Goal: Information Seeking & Learning: Learn about a topic

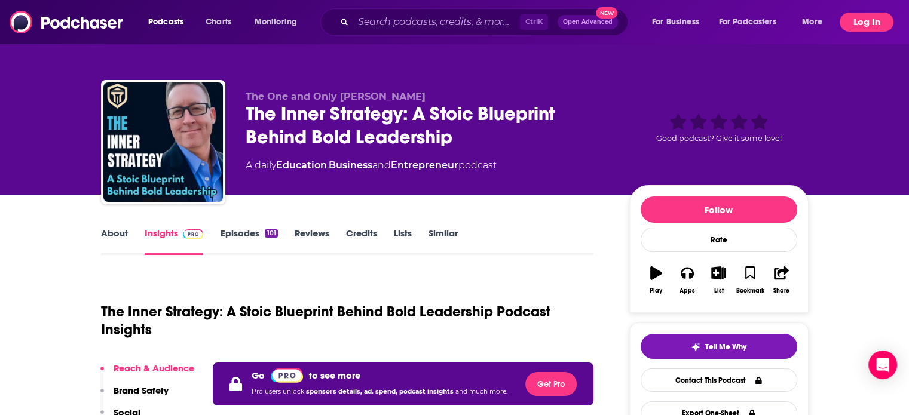
click at [865, 24] on button "Log In" at bounding box center [866, 22] width 54 height 19
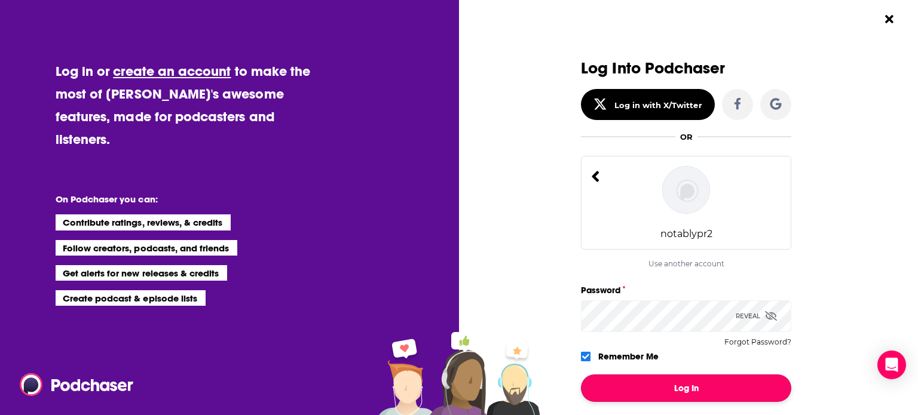
click at [645, 382] on button "Log In" at bounding box center [686, 388] width 210 height 27
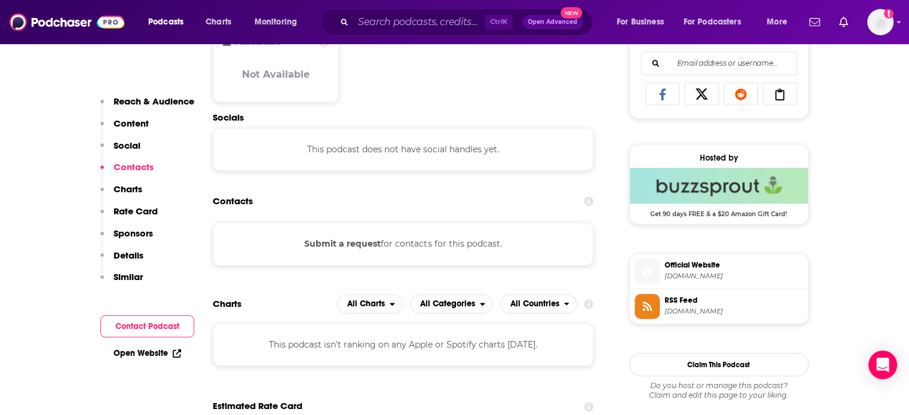
scroll to position [777, 0]
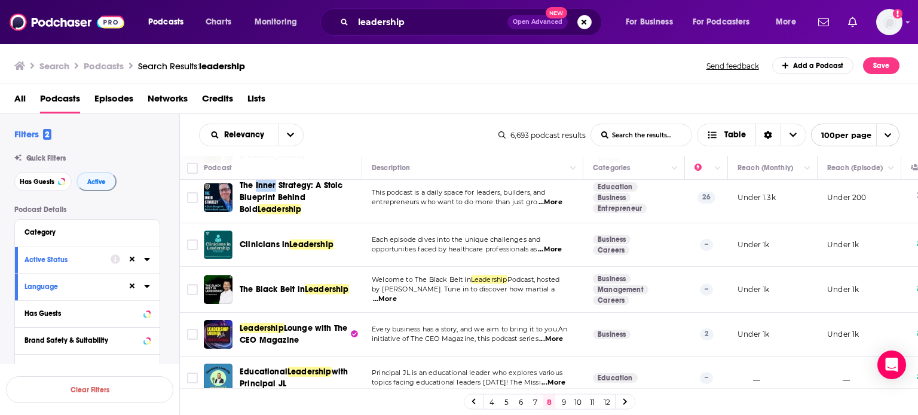
scroll to position [3491, 0]
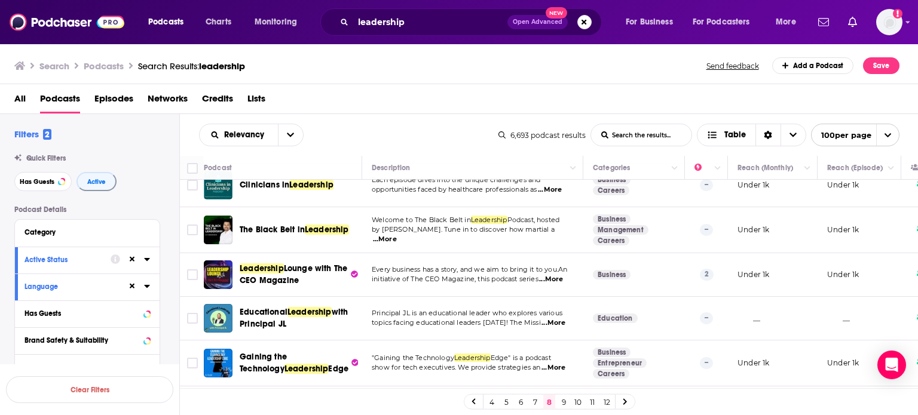
click at [558, 363] on span "...More" at bounding box center [553, 368] width 24 height 10
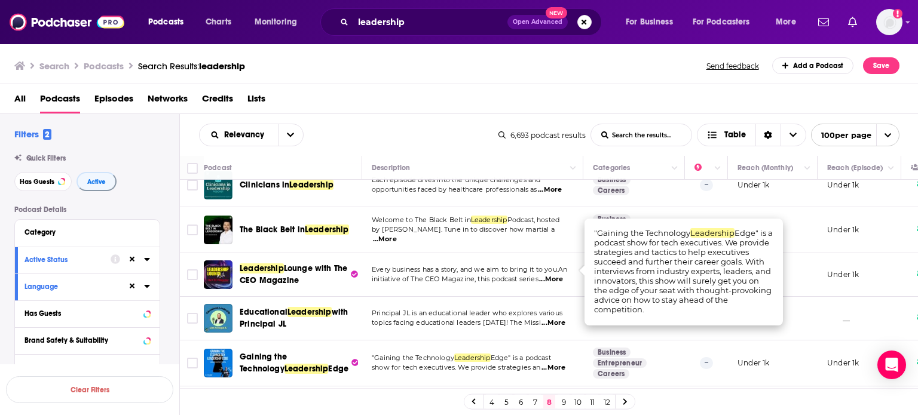
click at [558, 363] on span "...More" at bounding box center [553, 368] width 24 height 10
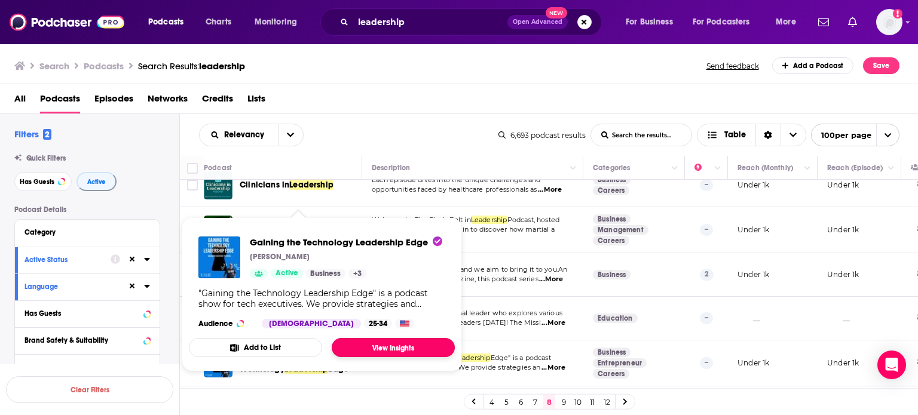
click at [408, 348] on link "View Insights" at bounding box center [393, 347] width 123 height 19
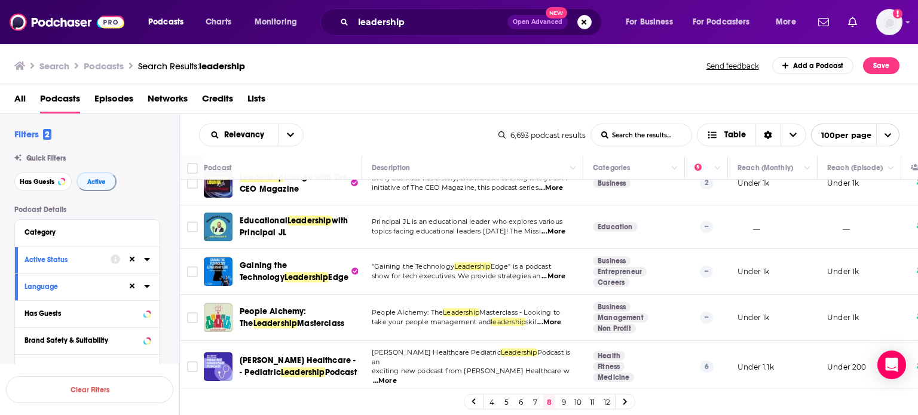
scroll to position [3610, 0]
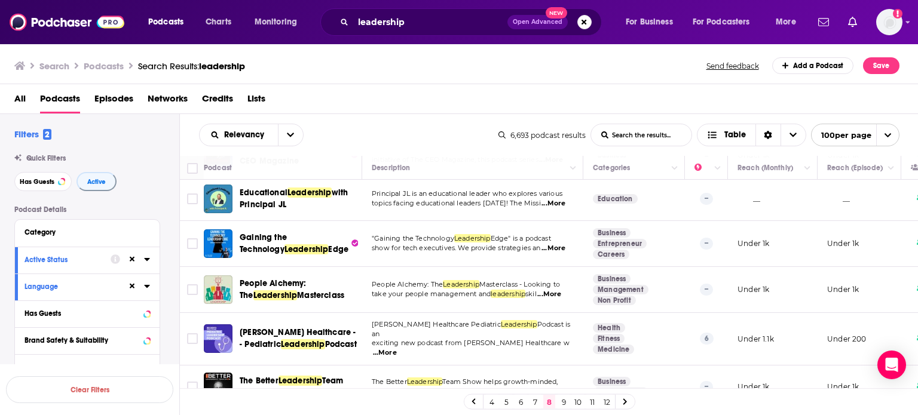
click at [557, 387] on span "...More" at bounding box center [553, 392] width 24 height 10
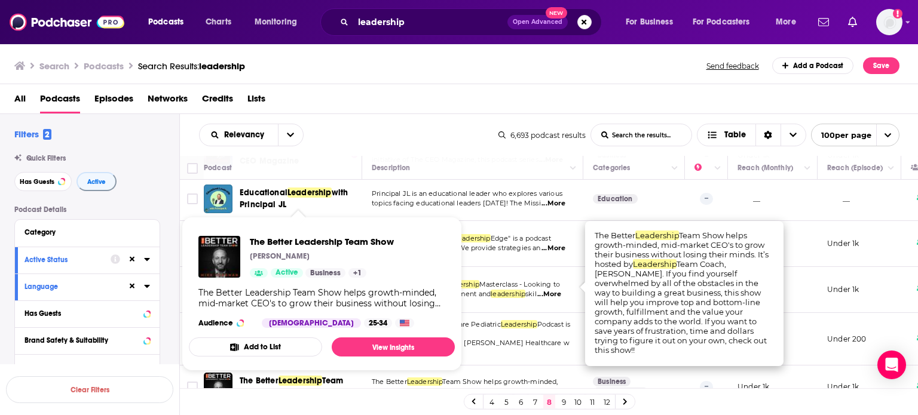
click at [269, 275] on div "Active" at bounding box center [276, 273] width 53 height 10
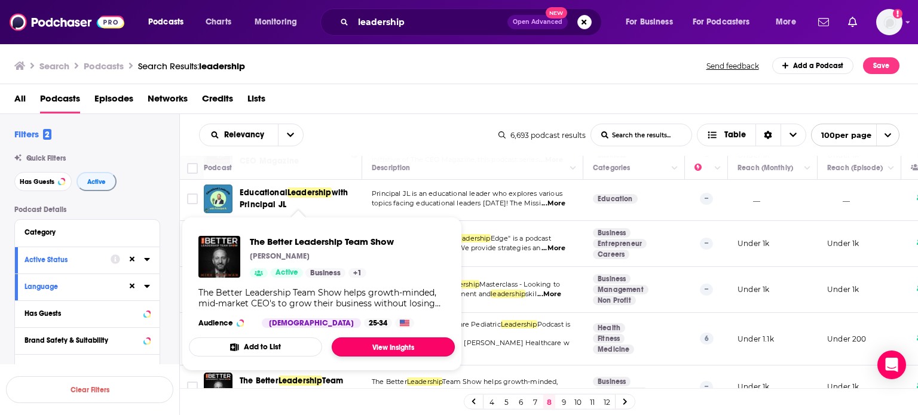
click at [413, 343] on link "View Insights" at bounding box center [393, 347] width 123 height 19
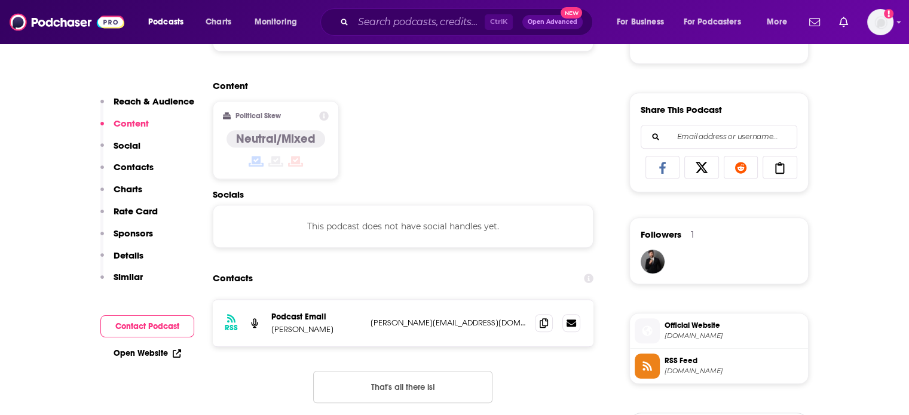
scroll to position [717, 0]
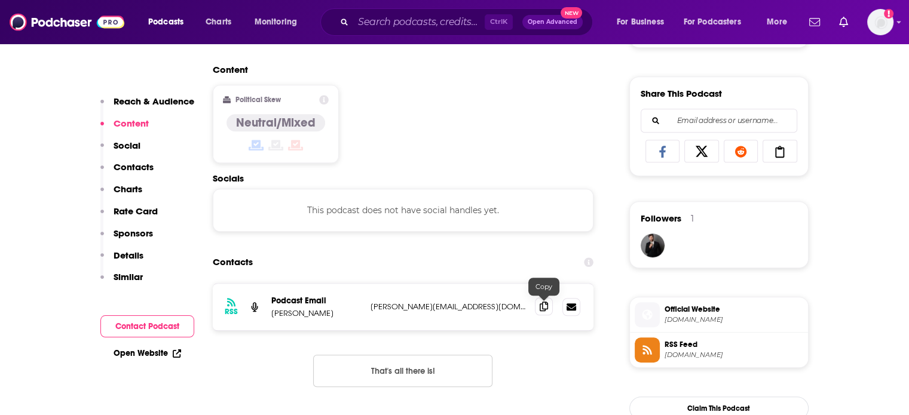
click at [548, 309] on span at bounding box center [544, 306] width 18 height 18
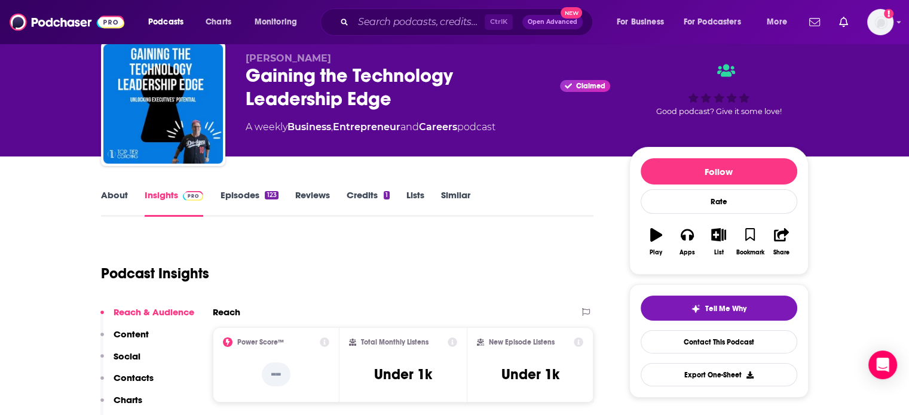
scroll to position [0, 0]
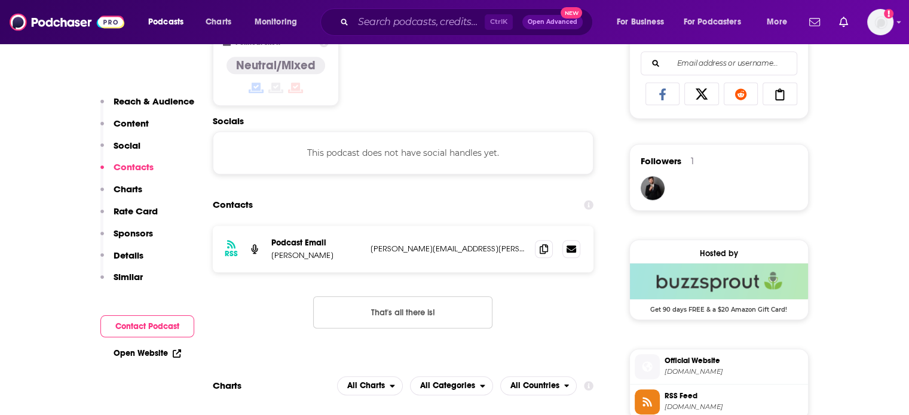
scroll to position [777, 0]
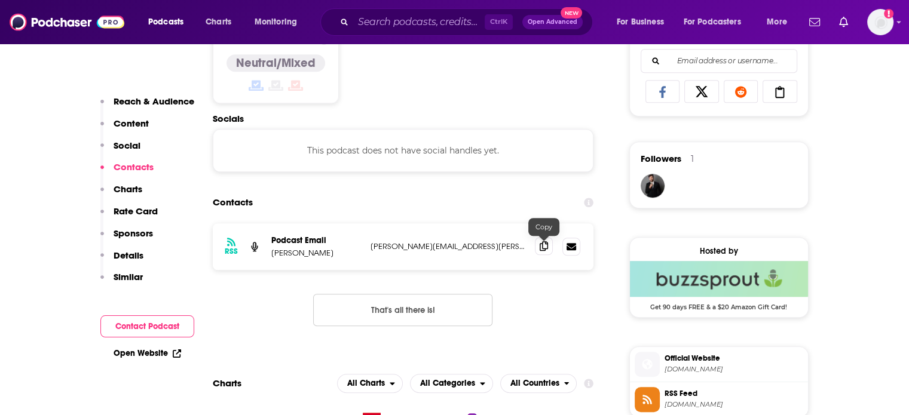
click at [542, 245] on icon at bounding box center [543, 246] width 8 height 10
click at [539, 248] on icon at bounding box center [543, 246] width 8 height 10
